Goal: Task Accomplishment & Management: Complete application form

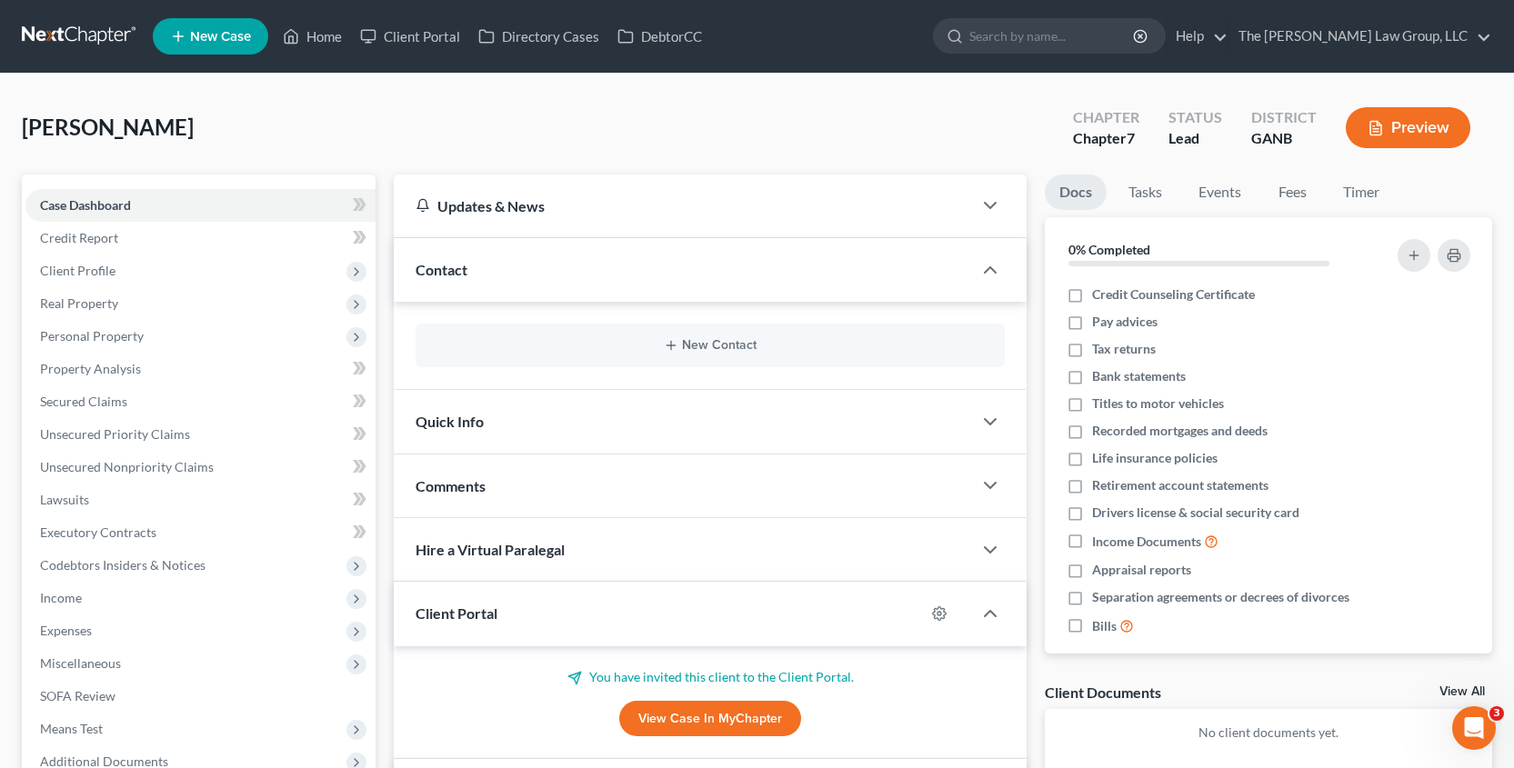
click at [226, 41] on span "New Case" at bounding box center [220, 37] width 61 height 14
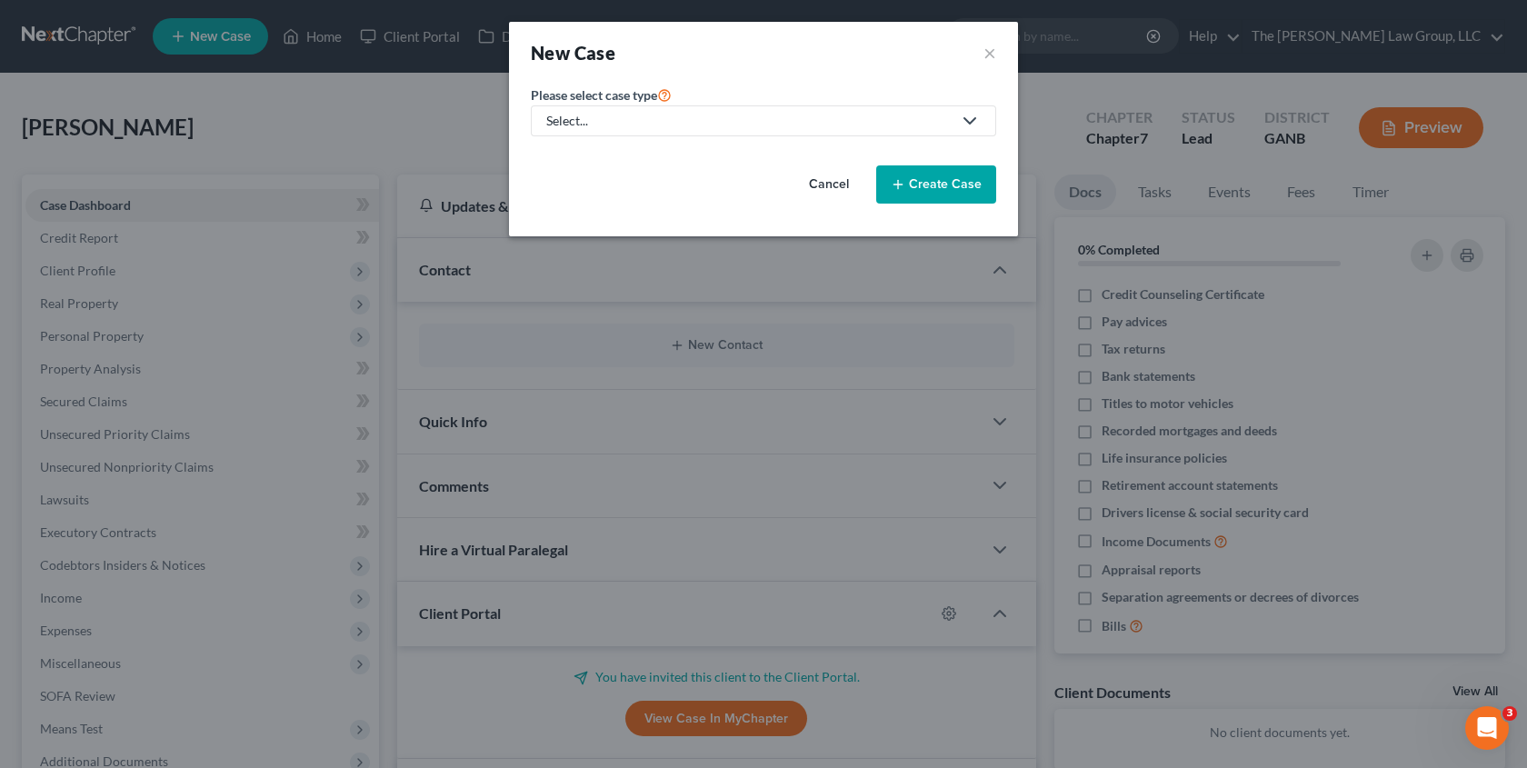
click at [980, 121] on icon at bounding box center [970, 121] width 22 height 22
click at [652, 162] on div "Bankruptcy" at bounding box center [618, 157] width 140 height 18
select select "19"
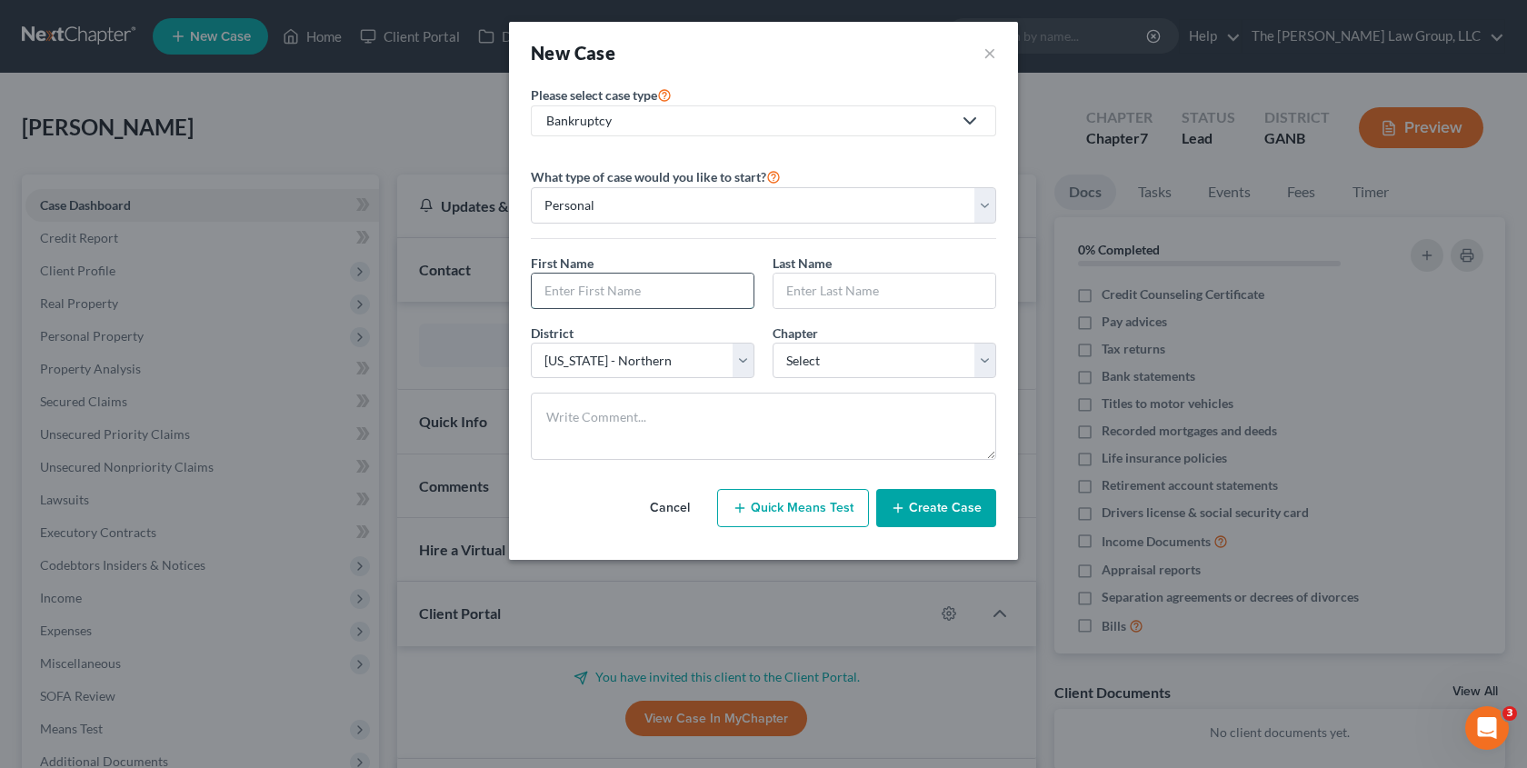
click at [720, 284] on input "text" at bounding box center [643, 291] width 222 height 35
type input "Kenricka"
click at [839, 294] on input "text" at bounding box center [885, 291] width 222 height 35
type input "Occenad"
click at [990, 362] on select "Select 7 11 12 13" at bounding box center [885, 361] width 224 height 36
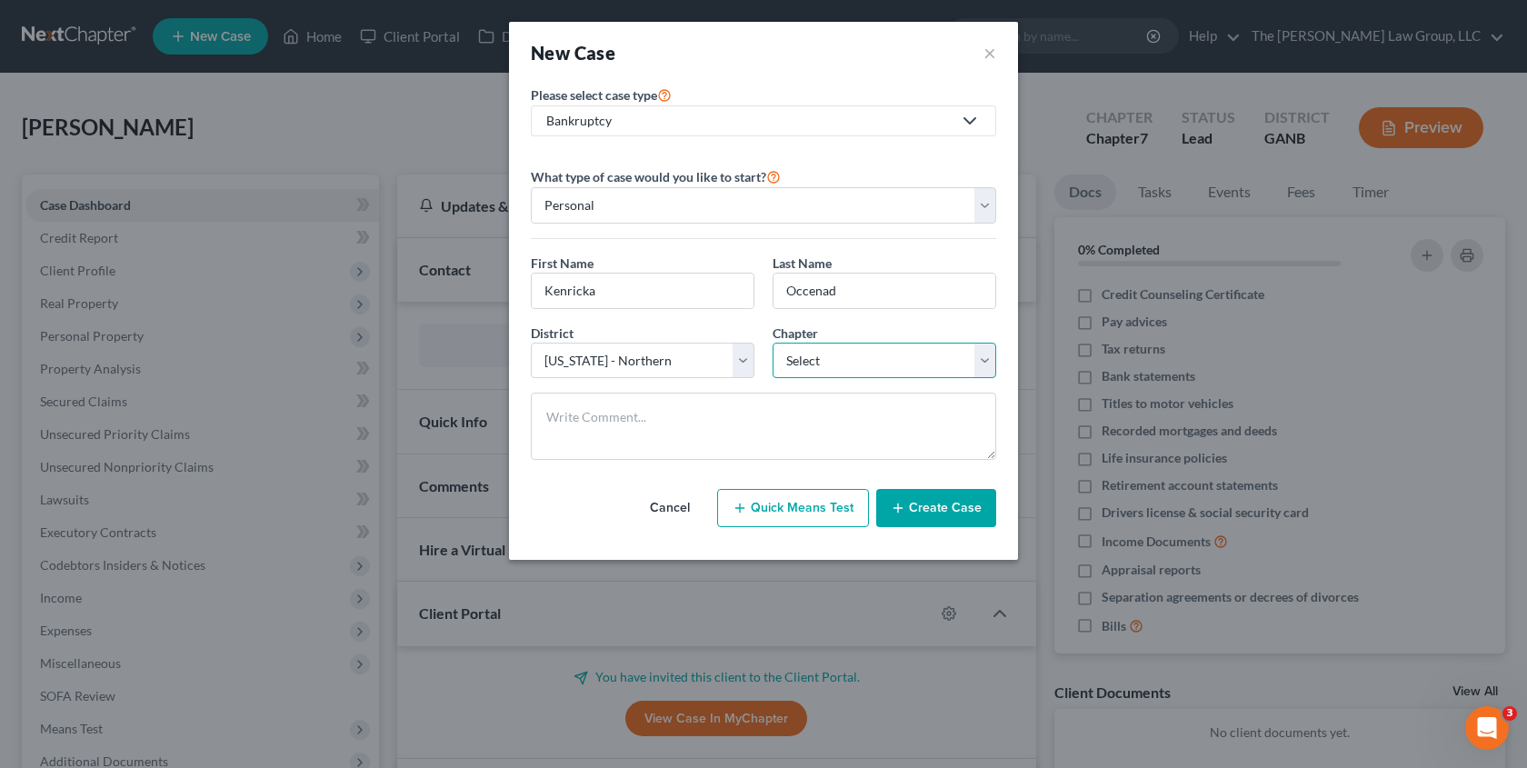
select select "0"
click at [773, 343] on select "Select 7 11 12 13" at bounding box center [885, 361] width 224 height 36
click at [954, 515] on button "Create Case" at bounding box center [936, 508] width 120 height 38
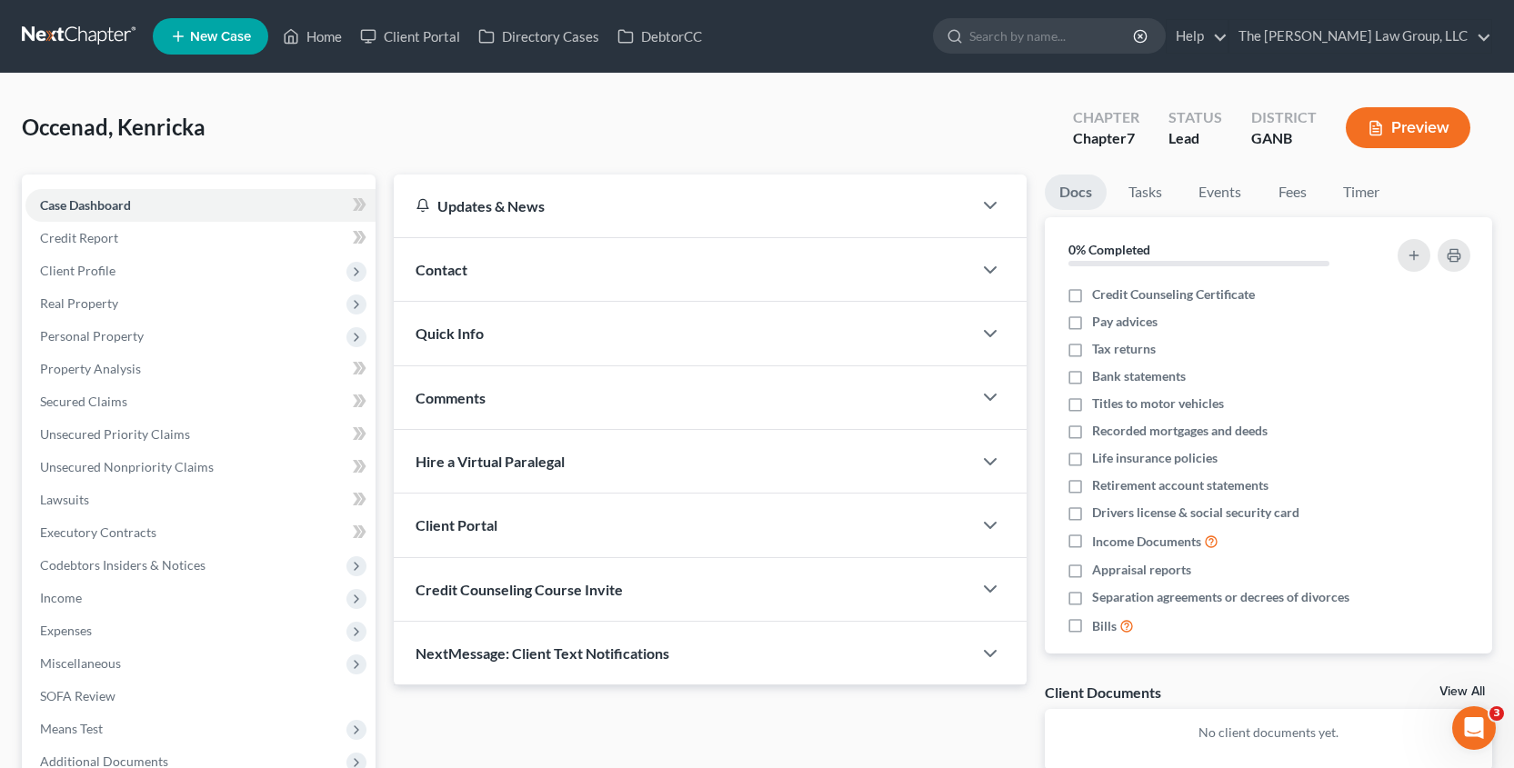
click at [674, 534] on div "Client Portal" at bounding box center [683, 525] width 578 height 63
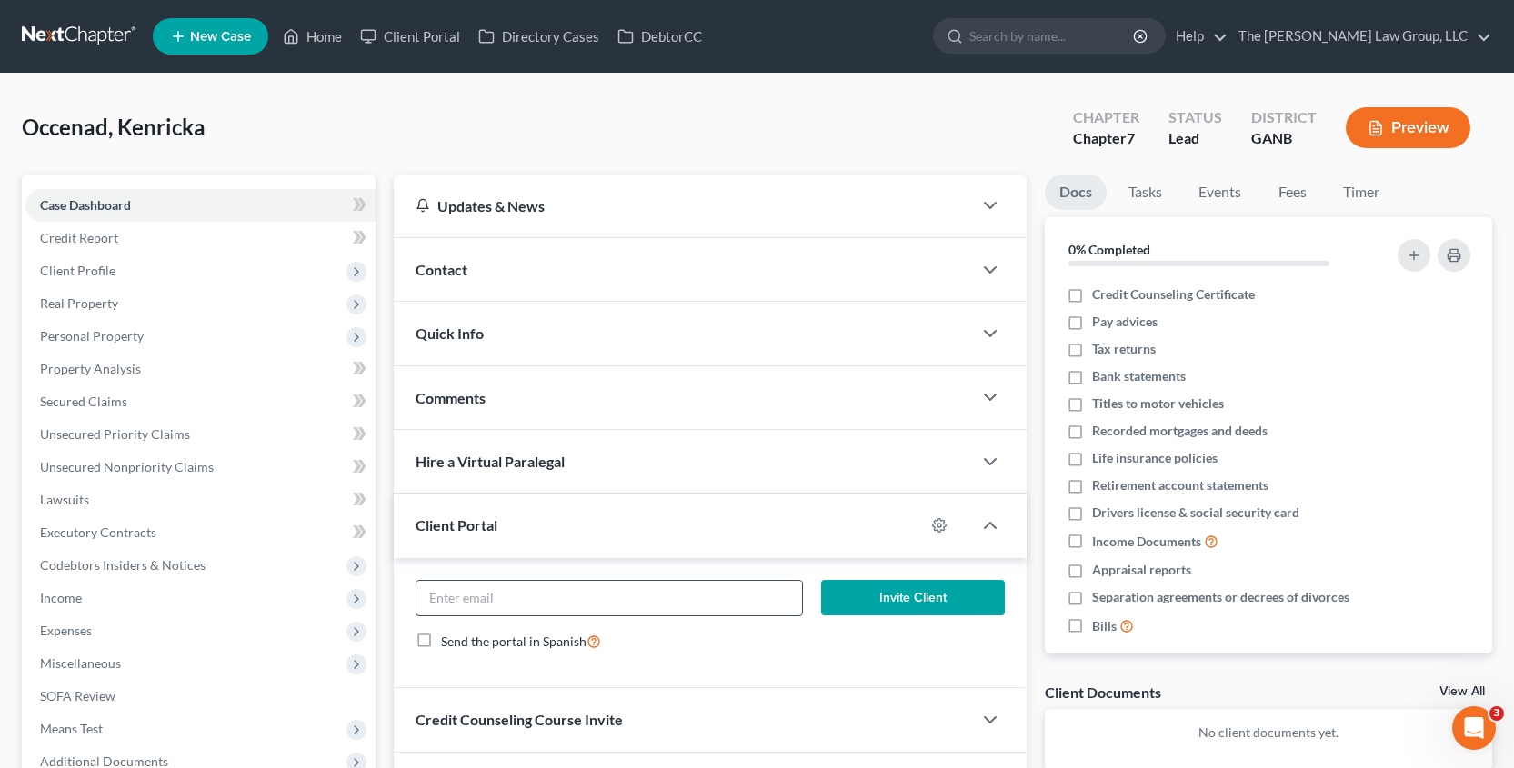
click at [615, 611] on input "email" at bounding box center [608, 598] width 385 height 35
type input "[EMAIL_ADDRESS][DOMAIN_NAME]"
click at [924, 587] on button "Invite Client" at bounding box center [913, 598] width 185 height 36
